Goal: Book appointment/travel/reservation

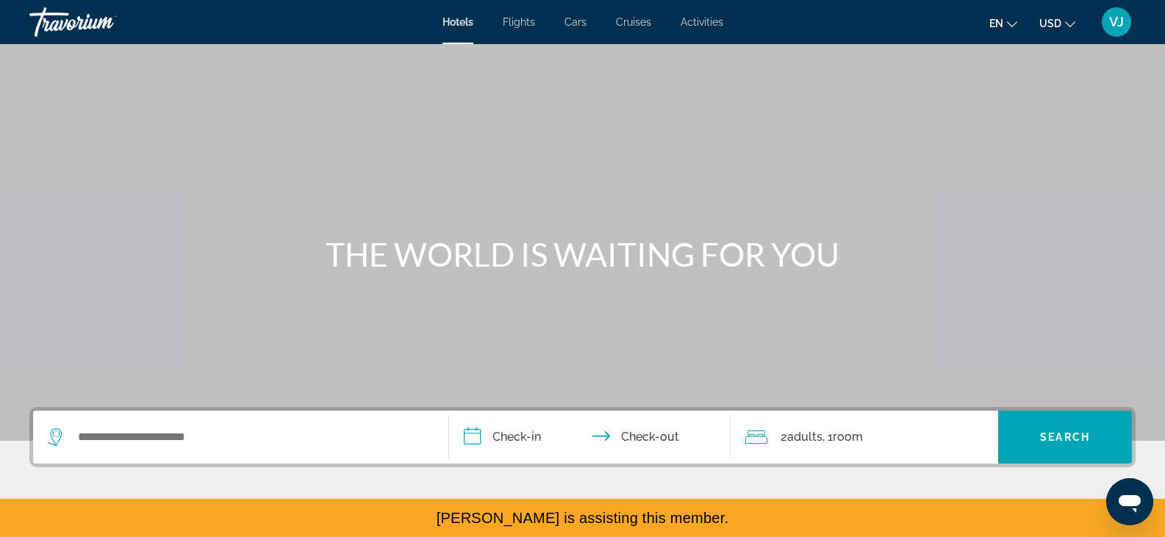
click at [699, 26] on span "Activities" at bounding box center [701, 22] width 43 height 12
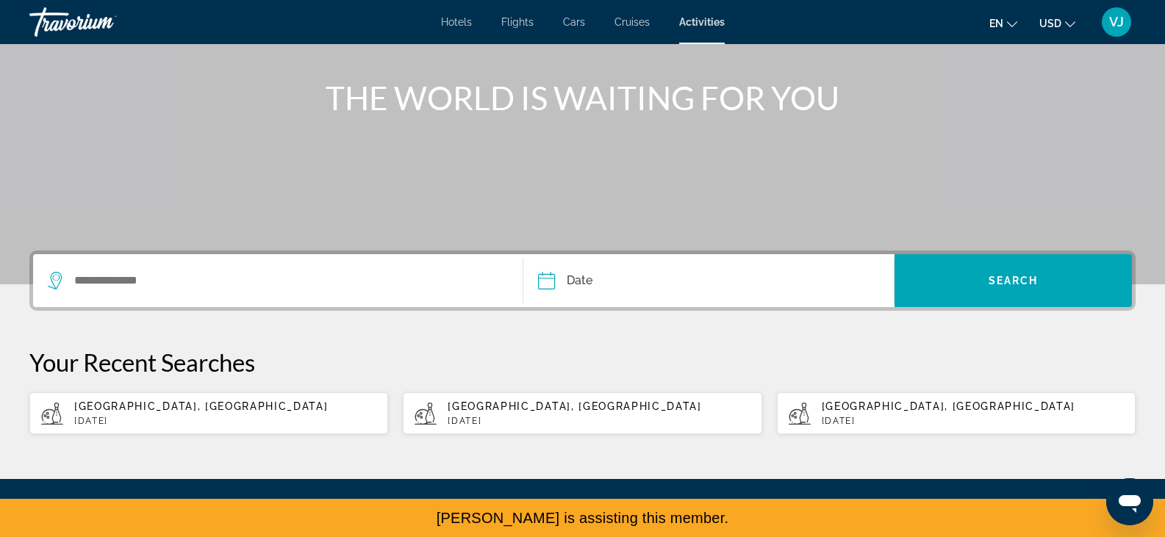
scroll to position [160, 0]
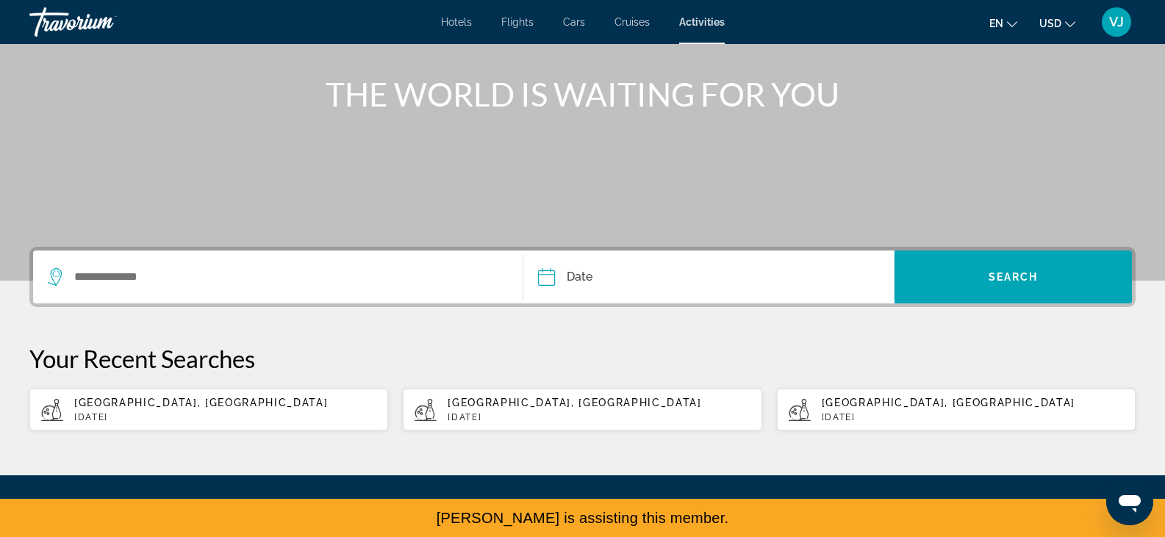
click at [189, 416] on p "[DATE]" at bounding box center [225, 417] width 302 height 10
type input "**********"
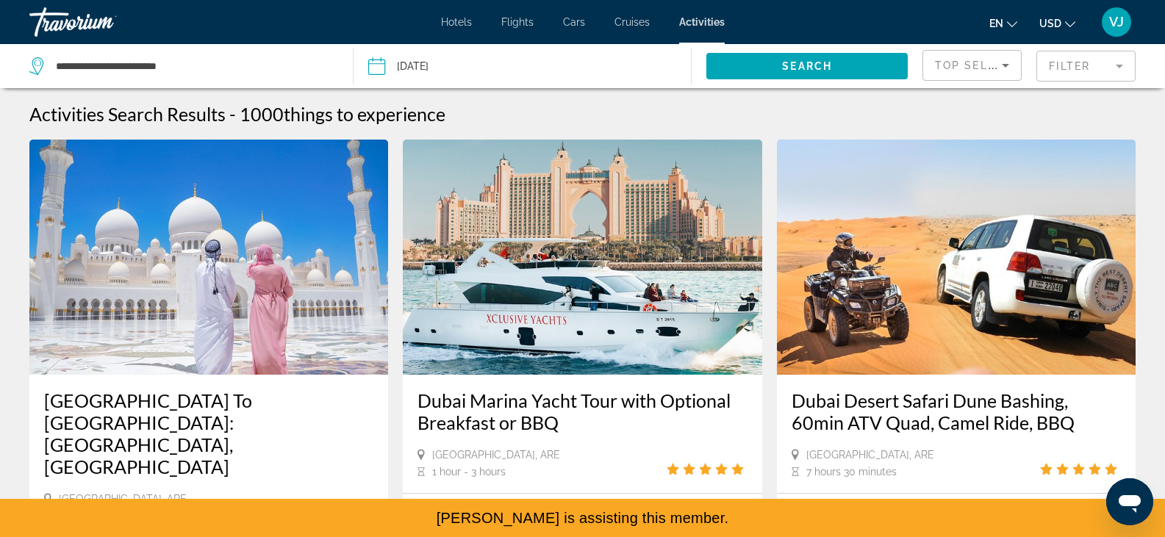
click at [1070, 68] on mat-form-field "Filter" at bounding box center [1085, 66] width 99 height 31
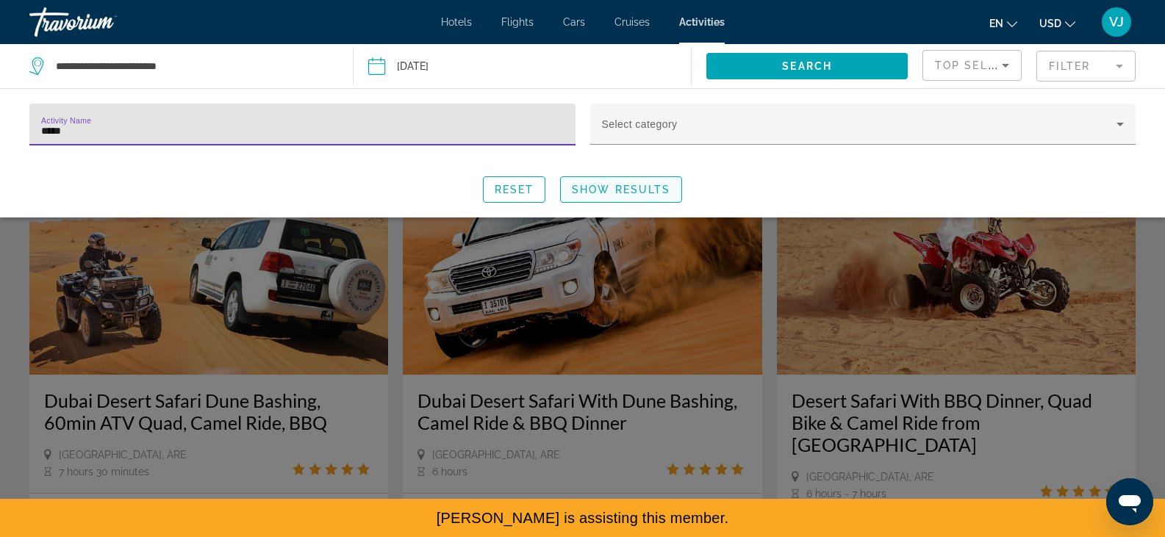
type input "*****"
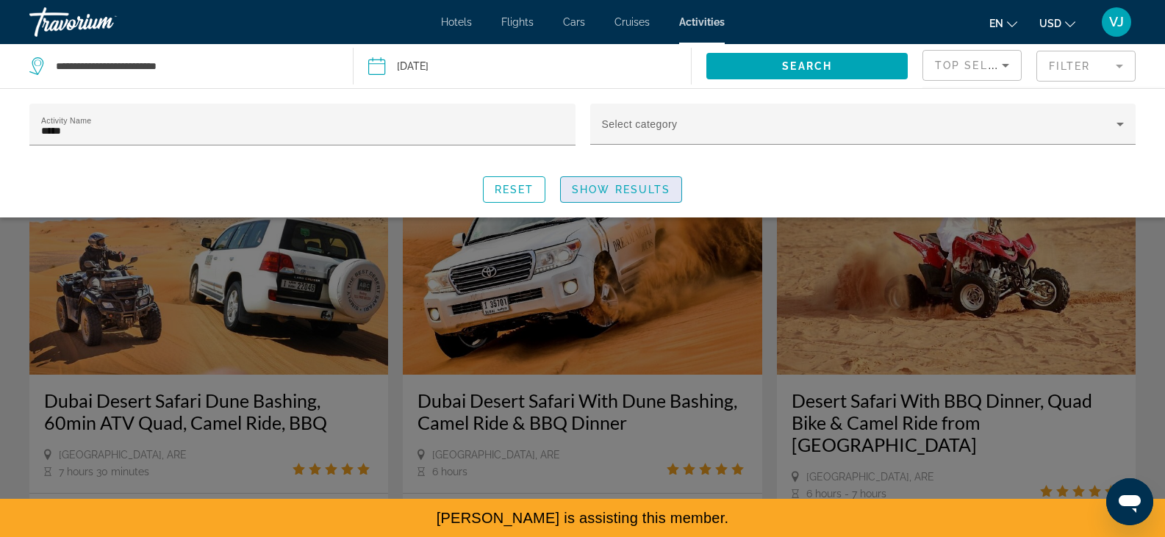
click at [658, 191] on span "Show Results" at bounding box center [621, 190] width 98 height 12
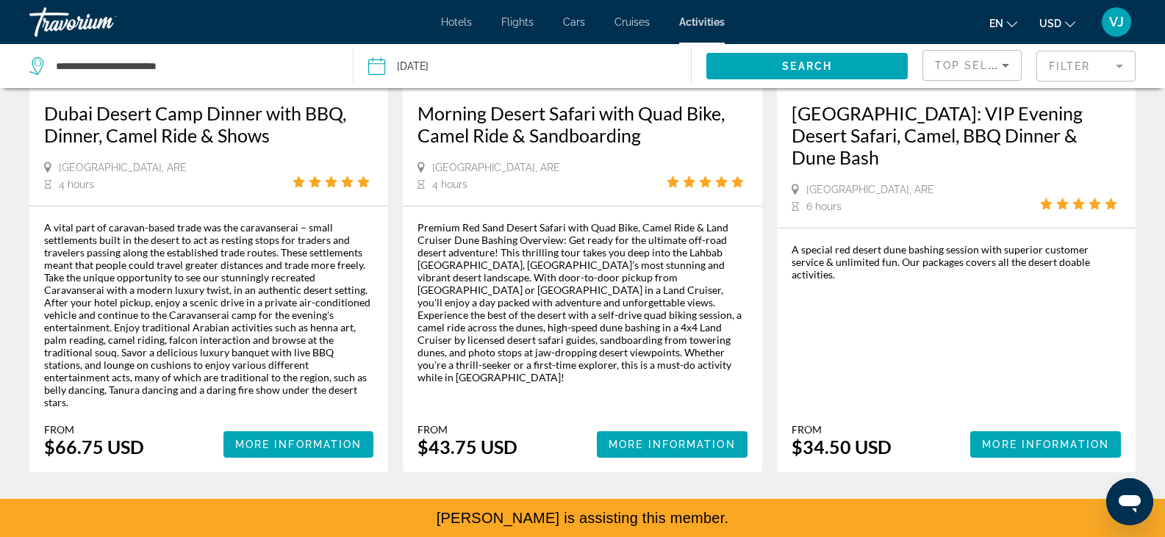
scroll to position [1534, 0]
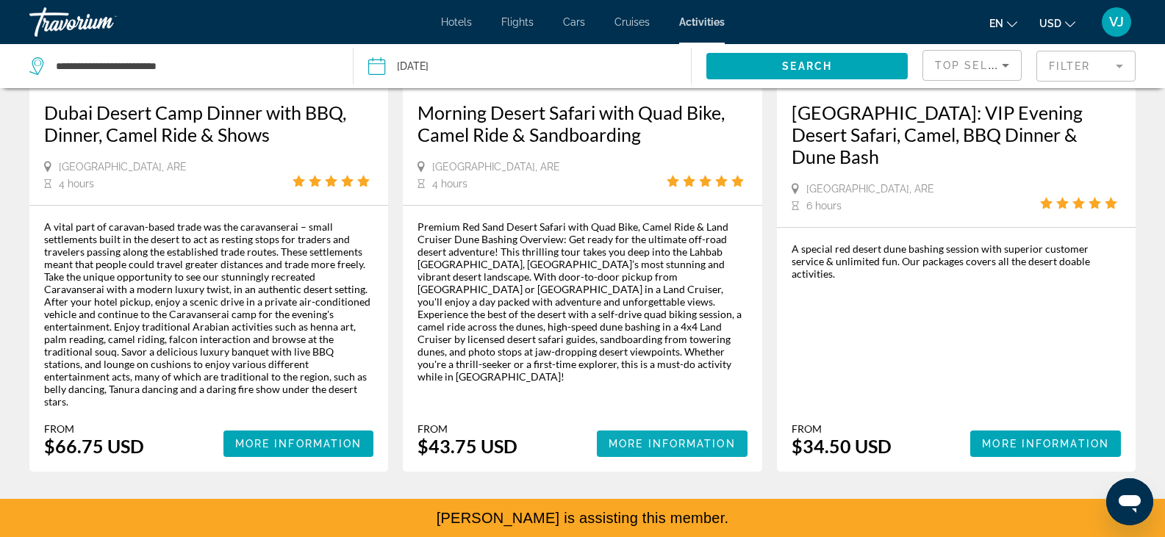
click at [640, 438] on span "More Information" at bounding box center [671, 444] width 127 height 12
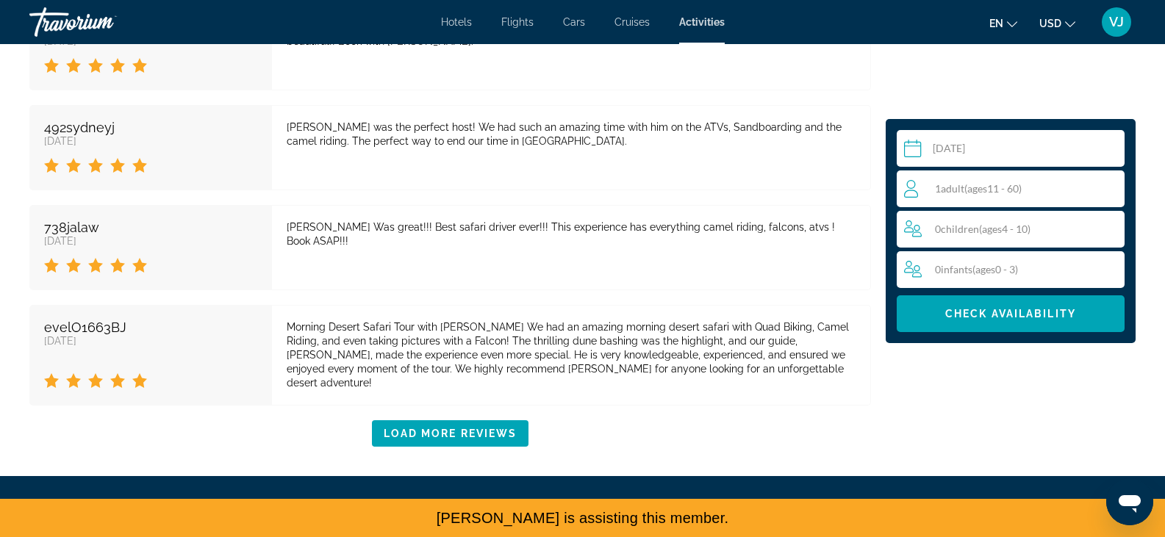
scroll to position [3068, 0]
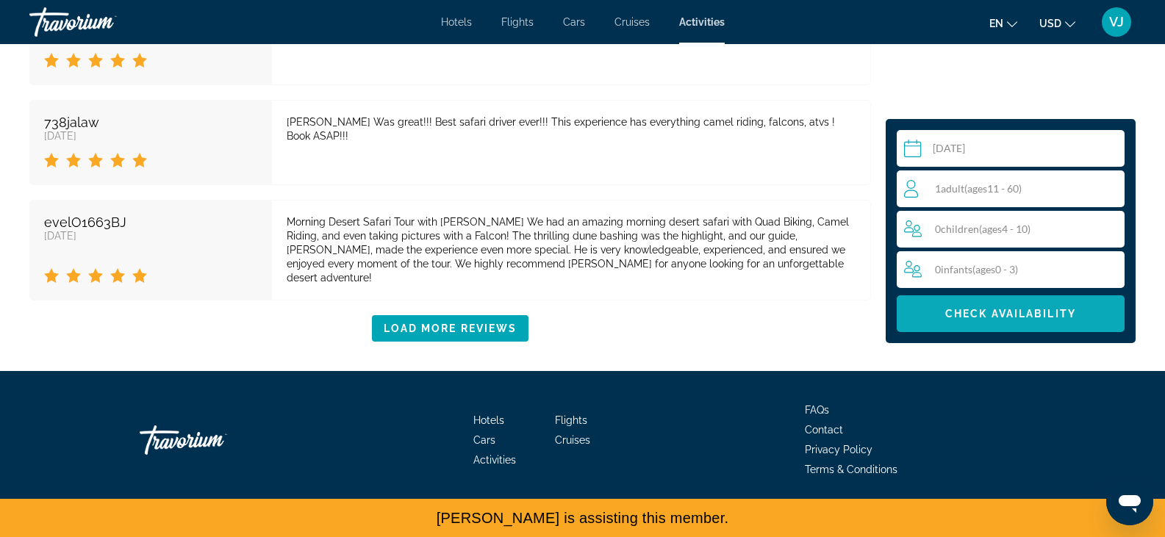
click at [1016, 313] on span "Check Availability" at bounding box center [1010, 314] width 131 height 12
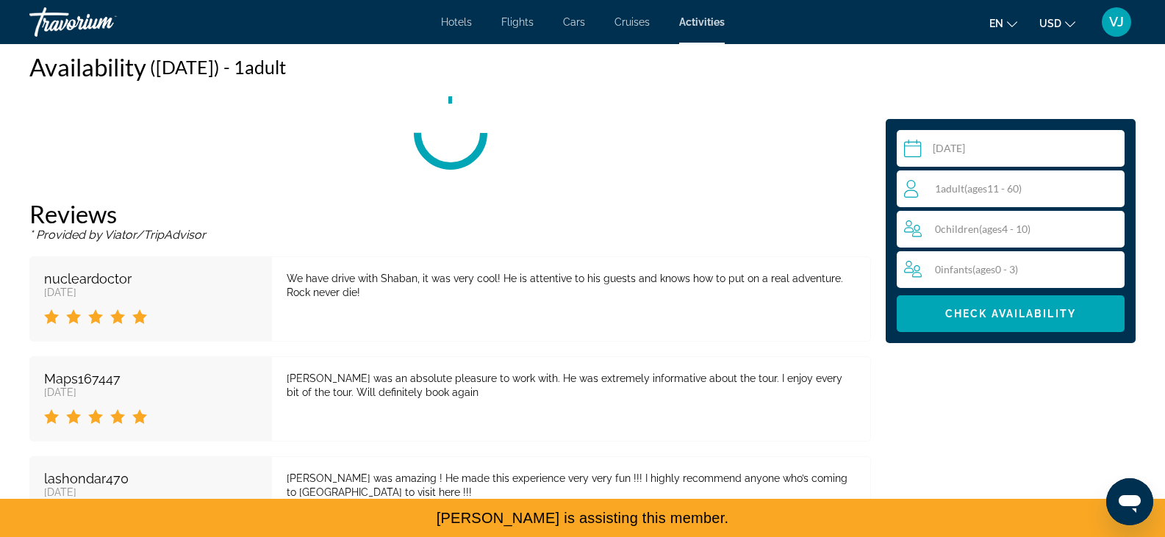
scroll to position [2134, 0]
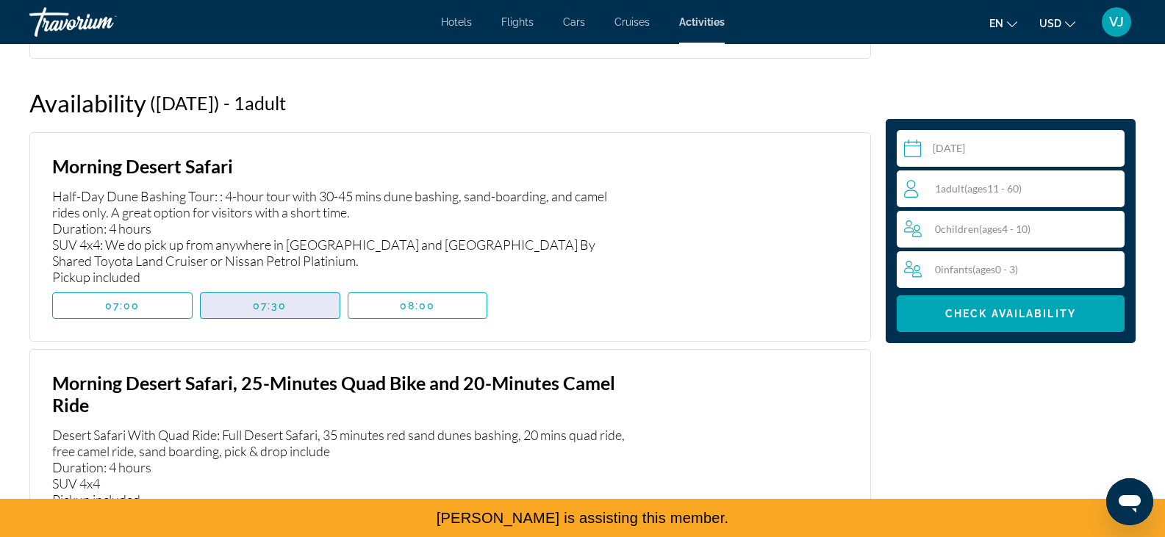
click at [291, 309] on span "Main content" at bounding box center [270, 305] width 139 height 35
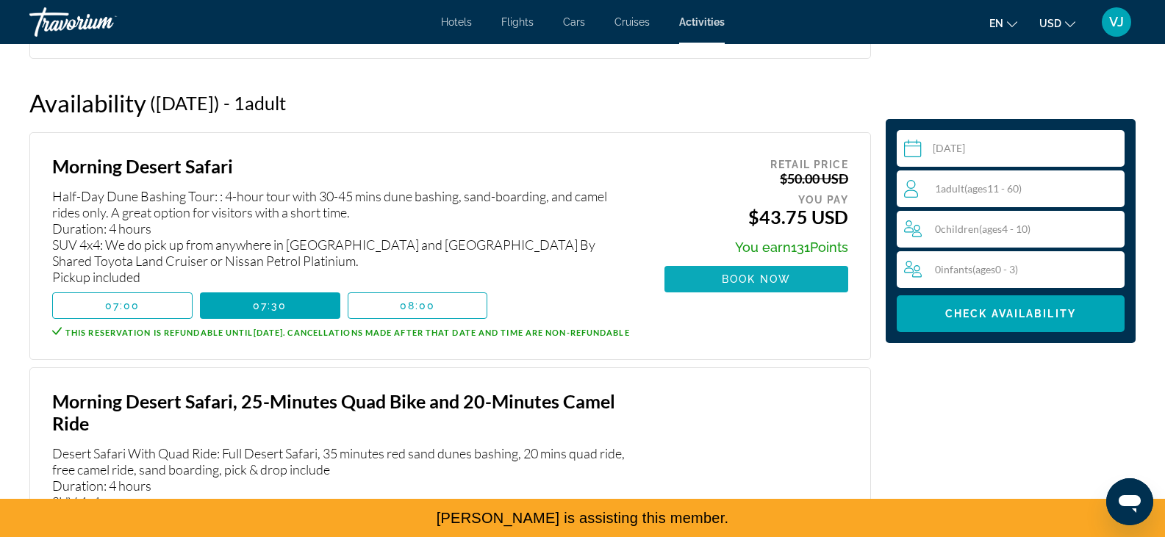
click at [755, 283] on span "Book now" at bounding box center [756, 279] width 70 height 12
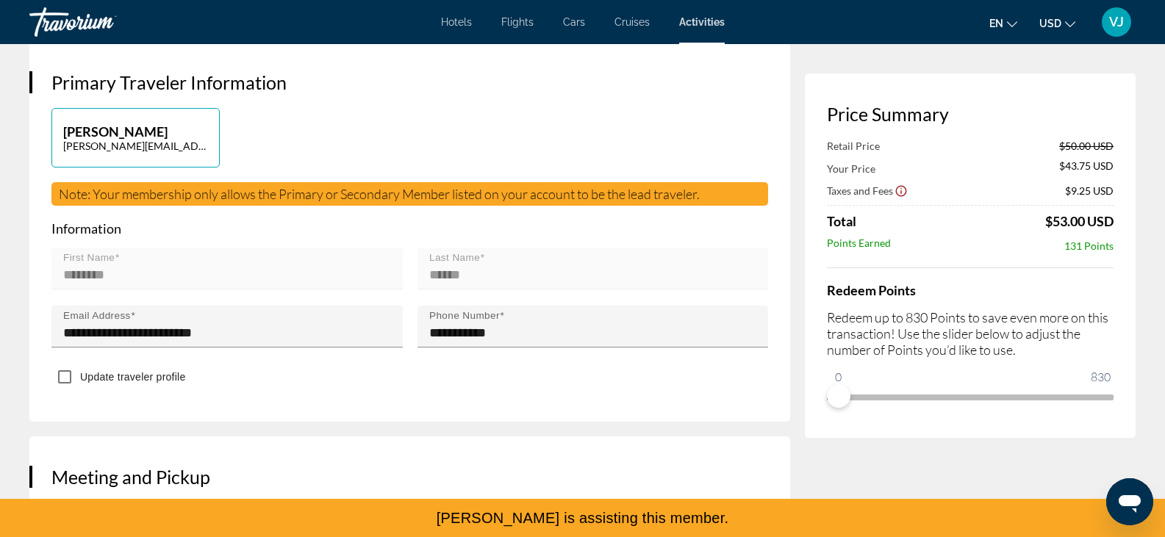
scroll to position [345, 0]
